Goal: Task Accomplishment & Management: Manage account settings

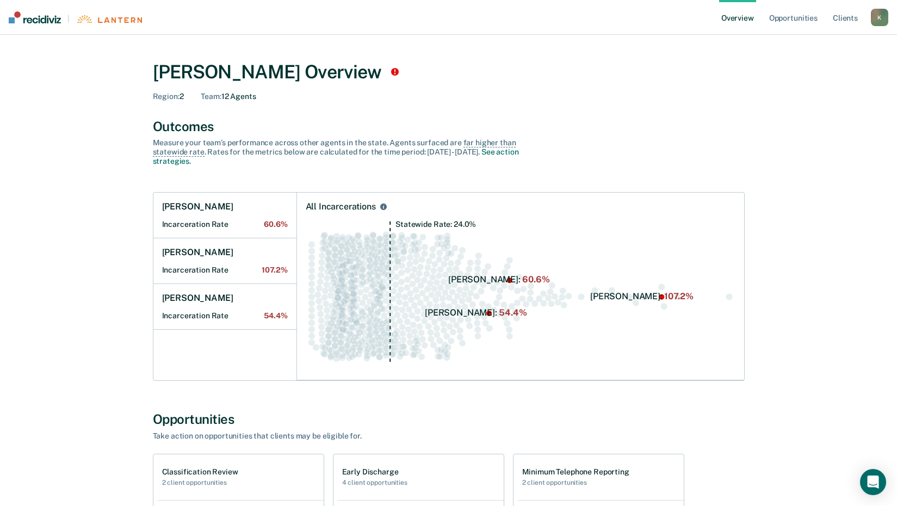
click at [878, 21] on div "K" at bounding box center [879, 17] width 17 height 17
click at [816, 71] on link "Log Out" at bounding box center [836, 70] width 88 height 9
